Goal: Obtain resource: Obtain resource

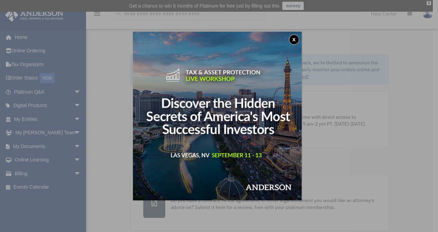
click at [38, 147] on div "x" at bounding box center [219, 116] width 438 height 232
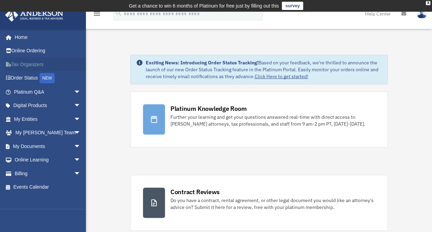
click at [45, 69] on link "Tax Organizers" at bounding box center [48, 64] width 86 height 14
click at [39, 147] on link "My Documents arrow_drop_down" at bounding box center [48, 146] width 86 height 14
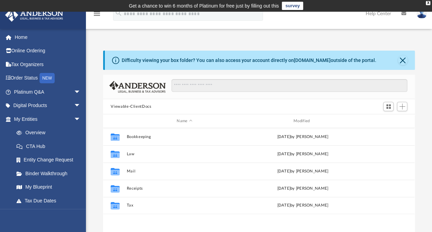
scroll to position [151, 306]
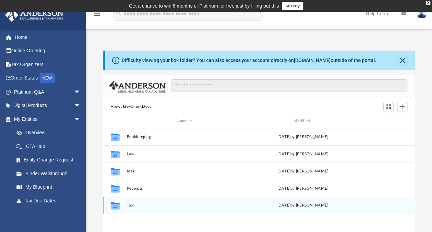
drag, startPoint x: 209, startPoint y: 207, endPoint x: 184, endPoint y: 207, distance: 25.1
click at [184, 207] on div "Collaborated Folder Tax Tue Aug 5 2025 by Seyi Bolorunduro" at bounding box center [259, 205] width 312 height 17
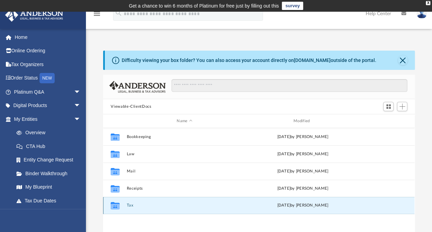
click at [131, 209] on div "Collaborated Folder Tax Tue Aug 5 2025 by Seyi Bolorunduro" at bounding box center [259, 205] width 312 height 17
click at [128, 205] on button "Tax" at bounding box center [185, 205] width 116 height 4
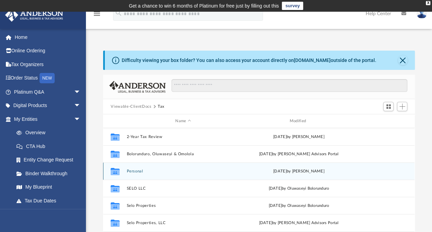
click at [132, 168] on div "Collaborated Folder Personal Fri Mar 14 2025 by Chloe Freeman" at bounding box center [259, 170] width 312 height 17
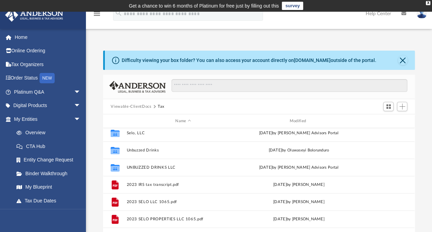
scroll to position [120, 0]
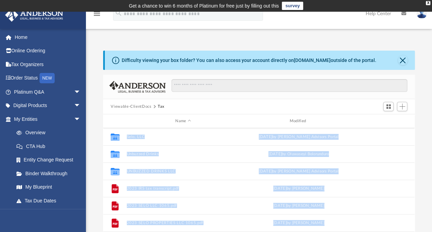
drag, startPoint x: 413, startPoint y: 190, endPoint x: 414, endPoint y: 162, distance: 27.9
click at [414, 162] on body "X Get a chance to win 6 months of Platinum for free just by filling out this su…" at bounding box center [216, 205] width 432 height 411
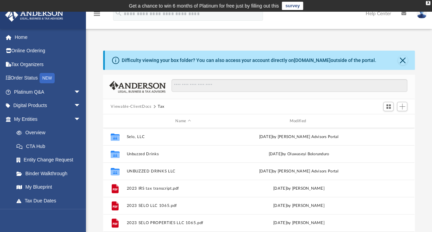
drag, startPoint x: 414, startPoint y: 162, endPoint x: 420, endPoint y: 161, distance: 5.9
click at [420, 161] on div "Difficulty viewing your box folder? You can also access your account directly o…" at bounding box center [259, 161] width 346 height 220
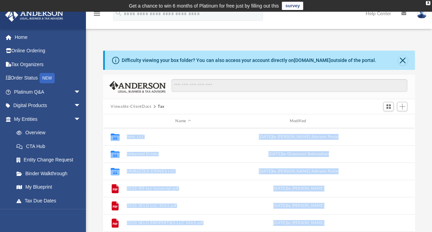
drag, startPoint x: 413, startPoint y: 191, endPoint x: 414, endPoint y: 175, distance: 15.9
click at [414, 175] on body "X Get a chance to win 6 months of Platinum for free just by filling out this su…" at bounding box center [216, 205] width 432 height 411
drag, startPoint x: 414, startPoint y: 175, endPoint x: 425, endPoint y: 181, distance: 12.8
click at [425, 181] on div "Difficulty viewing your box folder? You can also access your account directly o…" at bounding box center [259, 161] width 346 height 220
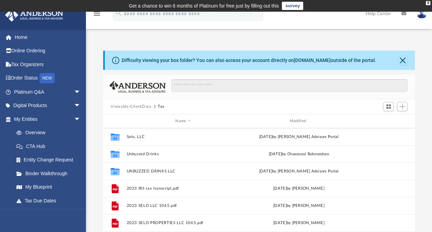
click at [413, 189] on div "Scroll to top vertical_align_top" at bounding box center [413, 195] width 14 height 14
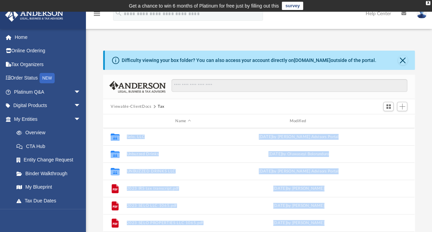
drag, startPoint x: 410, startPoint y: 189, endPoint x: 412, endPoint y: 180, distance: 9.3
click at [412, 180] on body "X Get a chance to win 6 months of Platinum for free just by filling out this su…" at bounding box center [216, 205] width 432 height 411
drag, startPoint x: 412, startPoint y: 180, endPoint x: 429, endPoint y: 197, distance: 23.8
click at [429, 197] on div "Difficulty viewing your box folder? You can also access your account directly o…" at bounding box center [259, 161] width 346 height 220
drag, startPoint x: 414, startPoint y: 190, endPoint x: 414, endPoint y: 181, distance: 9.3
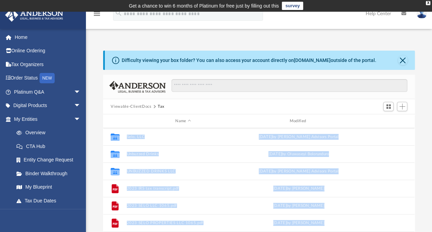
click at [414, 181] on body "X Get a chance to win 6 months of Platinum for free just by filling out this su…" at bounding box center [216, 205] width 432 height 411
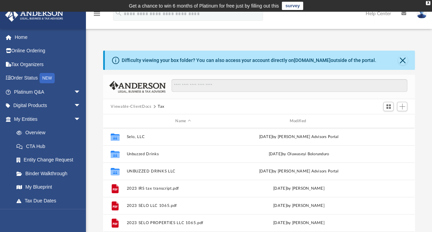
click at [432, 181] on div "Difficulty viewing your box folder? You can also access your account directly o…" at bounding box center [259, 161] width 346 height 220
click at [425, 186] on div "Difficulty viewing your box folder? You can also access your account directly o…" at bounding box center [259, 161] width 346 height 220
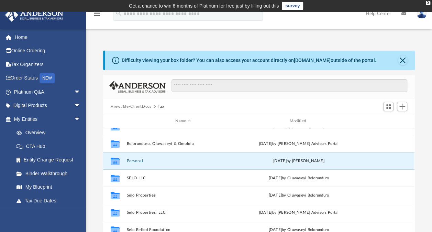
scroll to position [0, 0]
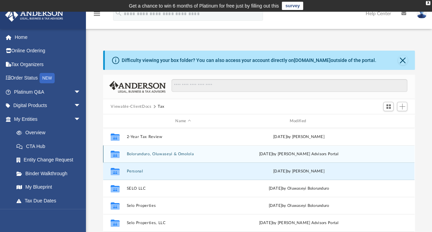
click at [173, 155] on button "Bolorunduro, Oluwaseyi & Omolola" at bounding box center [183, 154] width 113 height 4
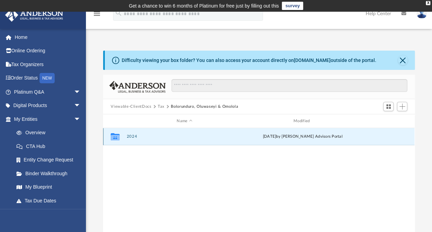
click at [131, 137] on button "2024" at bounding box center [185, 136] width 116 height 4
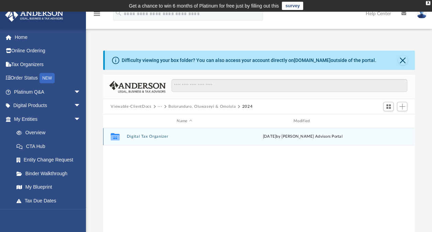
click at [131, 137] on button "Digital Tax Organizer" at bounding box center [185, 136] width 116 height 4
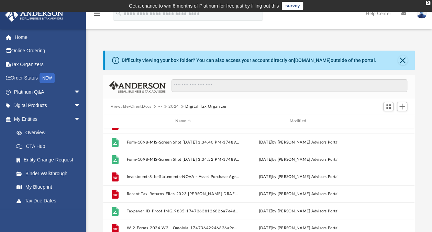
scroll to position [4, 0]
